Goal: Find contact information: Find contact information

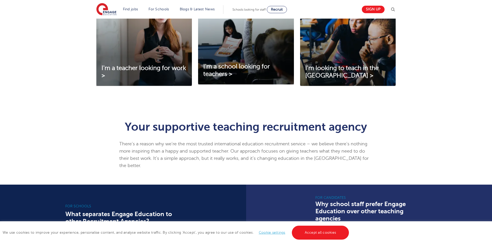
scroll to position [207, 0]
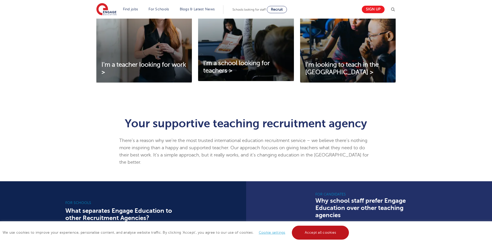
click at [343, 233] on link "Accept all cookies" at bounding box center [320, 233] width 57 height 14
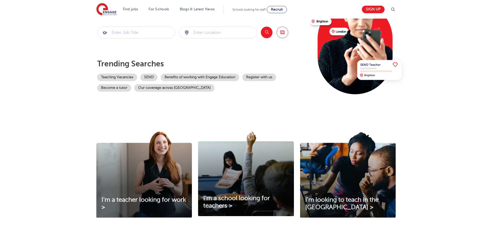
scroll to position [0, 0]
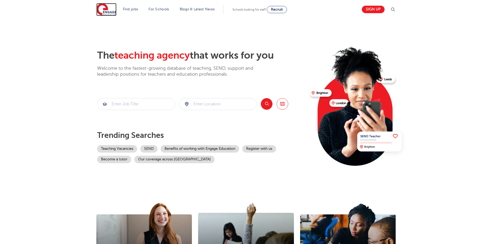
click at [107, 10] on img at bounding box center [106, 9] width 20 height 13
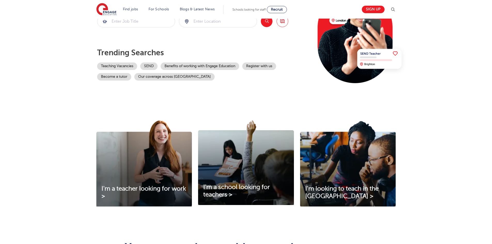
scroll to position [103, 0]
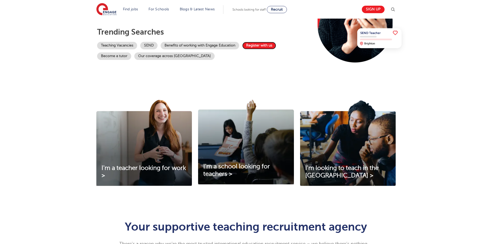
click at [261, 44] on link "Register with us" at bounding box center [259, 45] width 34 height 7
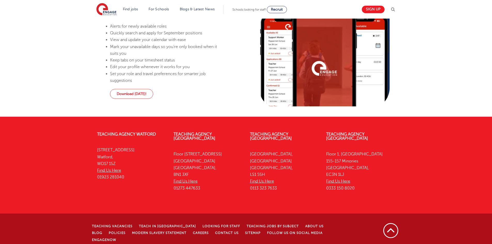
scroll to position [515, 0]
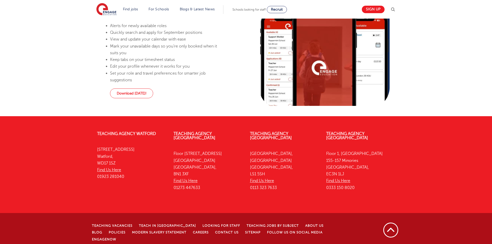
click at [366, 186] on p "[STREET_ADDRESS] Find Us Here 0333 150 8020" at bounding box center [361, 170] width 69 height 41
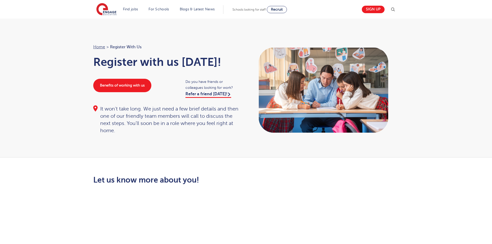
scroll to position [0, 0]
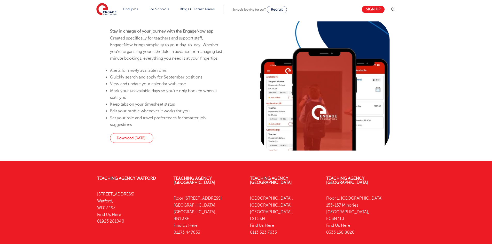
scroll to position [491, 0]
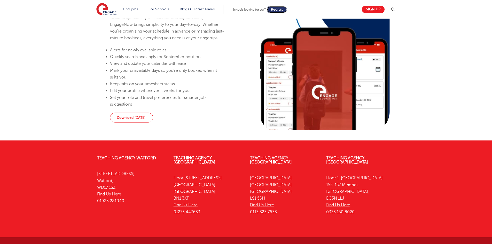
click at [281, 10] on span "Recruit" at bounding box center [277, 9] width 12 height 4
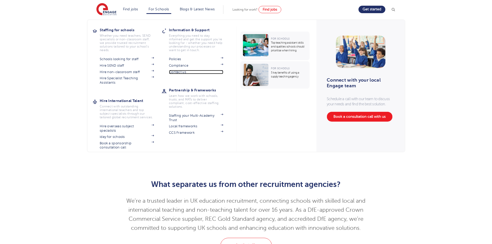
click at [177, 73] on link "Contact us" at bounding box center [196, 72] width 54 height 4
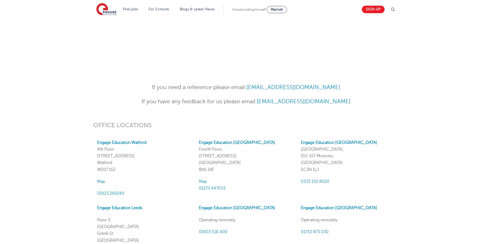
scroll to position [362, 0]
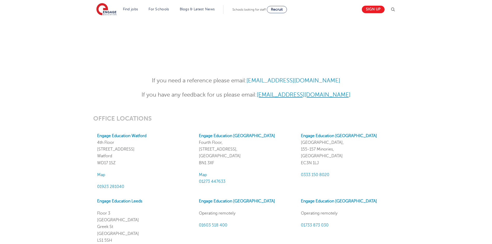
drag, startPoint x: 363, startPoint y: 92, endPoint x: 353, endPoint y: 93, distance: 9.7
click at [353, 93] on p "If you have any feedback for us please email: [EMAIL_ADDRESS][DOMAIN_NAME]" at bounding box center [246, 94] width 254 height 9
click at [380, 98] on div "If you need a reference please email: References@engagepartners.co.uk If you ha…" at bounding box center [246, 90] width 314 height 28
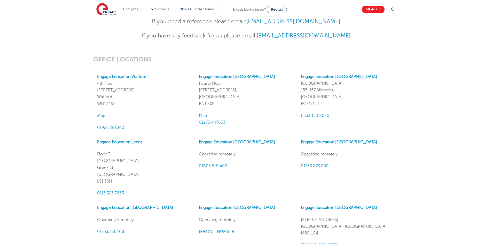
scroll to position [439, 0]
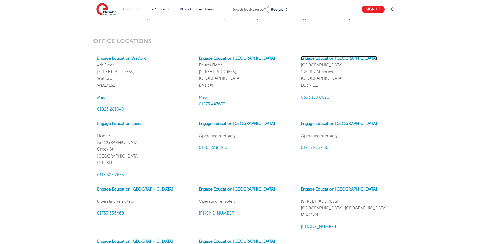
click at [315, 58] on strong "Engage Education London" at bounding box center [339, 58] width 76 height 5
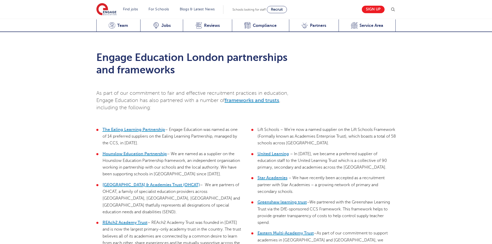
scroll to position [1241, 0]
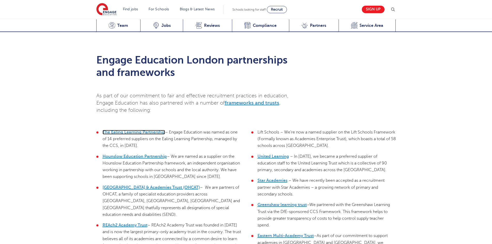
click at [124, 130] on span "The Ealing Learning Partnership" at bounding box center [134, 132] width 63 height 5
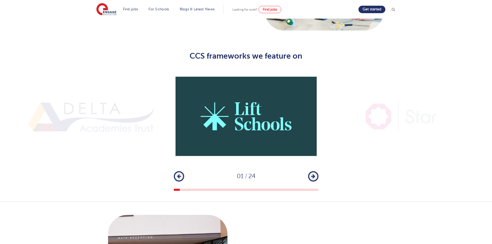
scroll to position [362, 0]
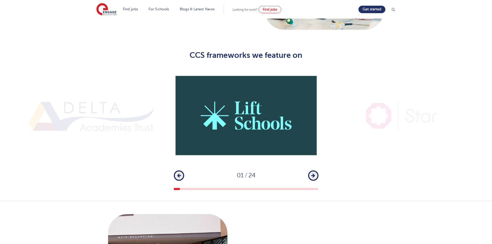
click at [312, 173] on icon "button" at bounding box center [314, 175] width 4 height 5
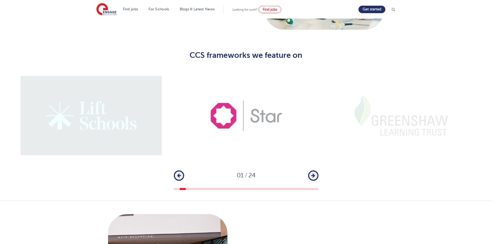
click at [312, 173] on icon "button" at bounding box center [314, 175] width 4 height 5
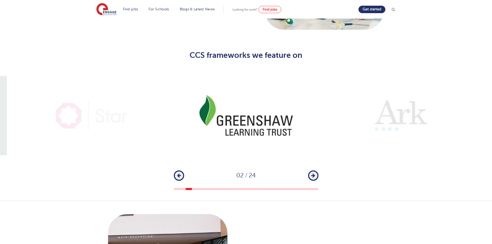
click at [312, 173] on icon "button" at bounding box center [314, 175] width 4 height 5
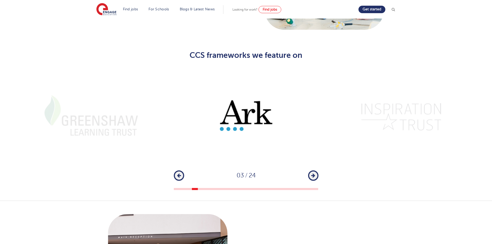
click at [312, 173] on icon "button" at bounding box center [314, 175] width 4 height 5
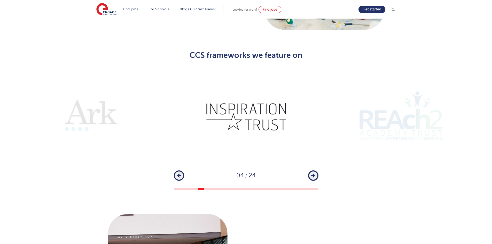
click at [312, 173] on icon "button" at bounding box center [314, 175] width 4 height 5
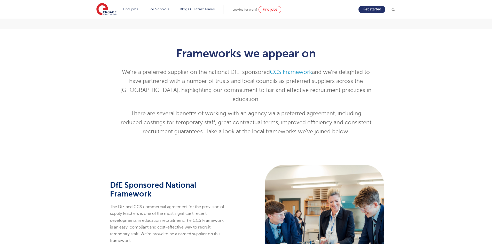
scroll to position [0, 0]
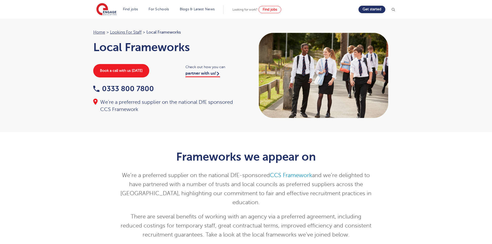
click at [169, 90] on div "0333 800 7800" at bounding box center [167, 89] width 148 height 8
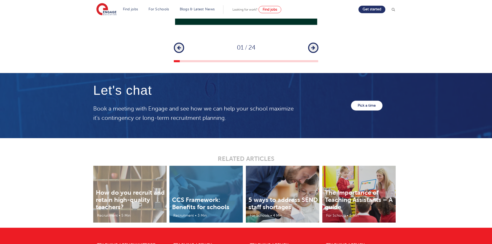
scroll to position [797, 0]
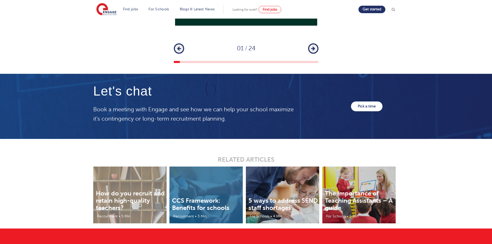
click at [325, 48] on div "1 2 3 4 5 6 7 8 9 10 11 12 13 14 15 16 17 18 19 20 21 22 23 24 Previous 01 / 24…" at bounding box center [246, 1] width 492 height 123
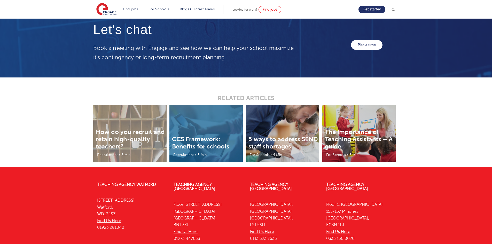
scroll to position [900, 0]
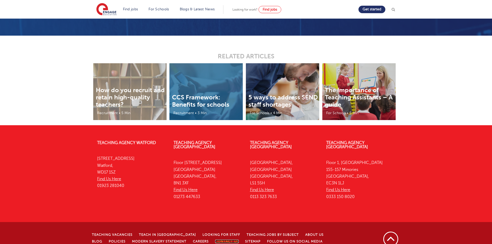
click at [215, 240] on link "Contact Us" at bounding box center [227, 242] width 24 height 4
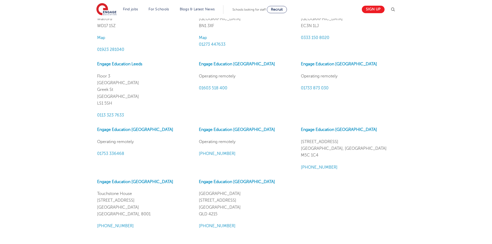
scroll to position [517, 0]
